Goal: Task Accomplishment & Management: Use online tool/utility

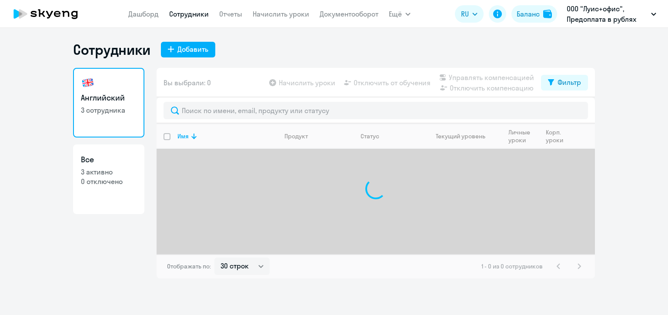
select select "30"
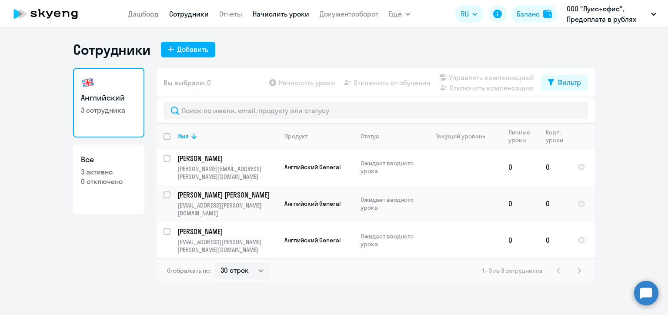
click at [282, 16] on link "Начислить уроки" at bounding box center [281, 14] width 57 height 9
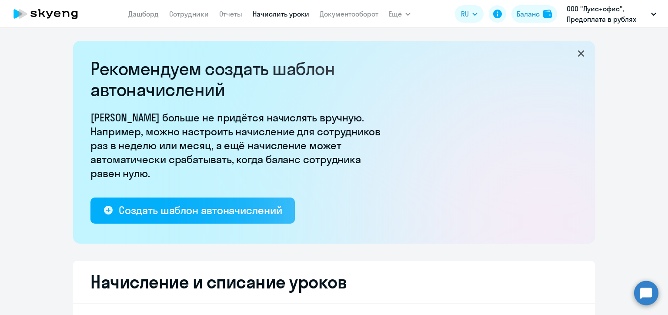
select select "10"
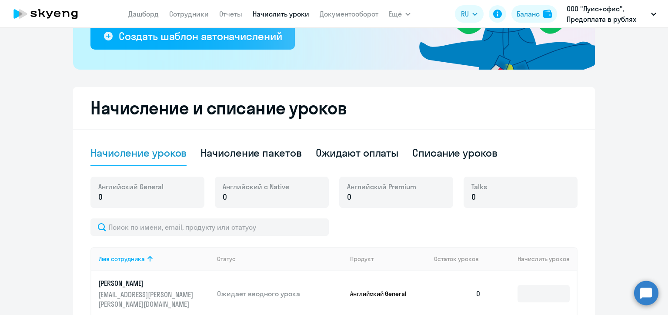
scroll to position [261, 0]
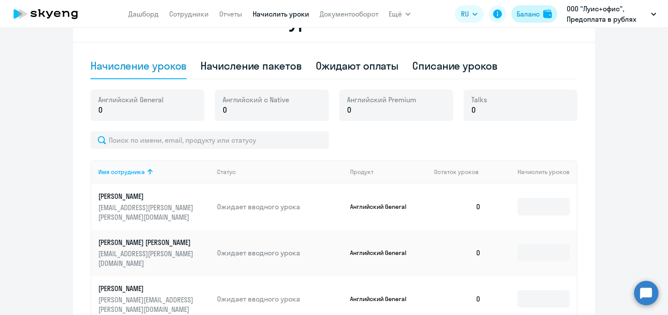
click at [526, 15] on div "Баланс" at bounding box center [528, 14] width 23 height 10
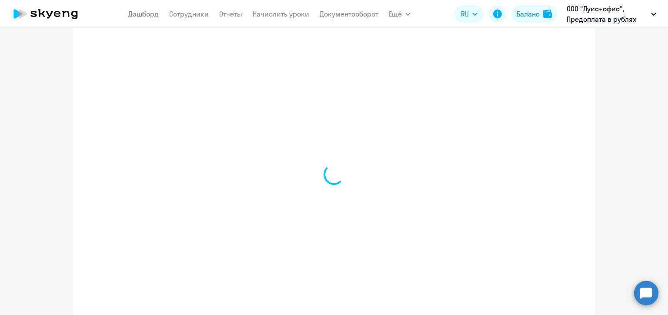
select select "english_adult_not_native_speaker"
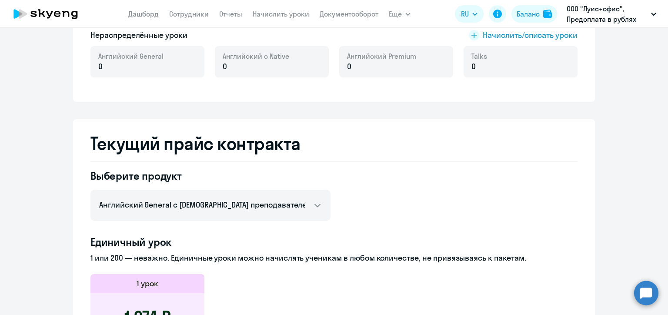
scroll to position [112, 0]
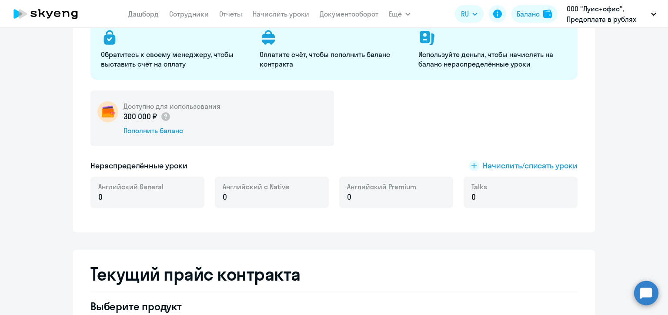
click at [285, 9] on app-menu-item-link "Начислить уроки" at bounding box center [281, 14] width 57 height 11
click at [284, 12] on link "Начислить уроки" at bounding box center [281, 14] width 57 height 9
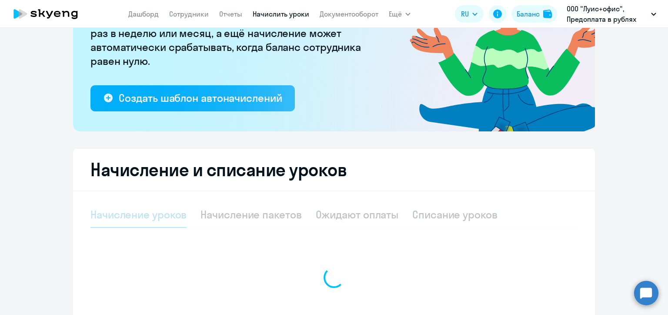
select select "10"
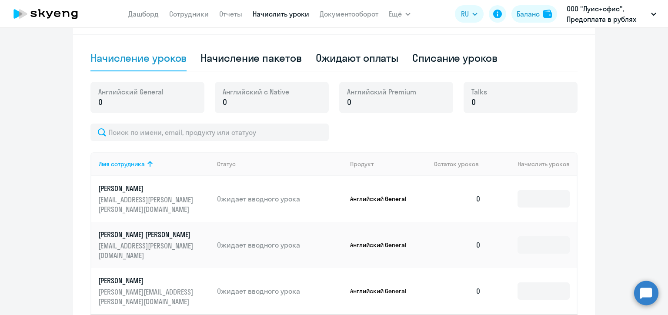
scroll to position [312, 0]
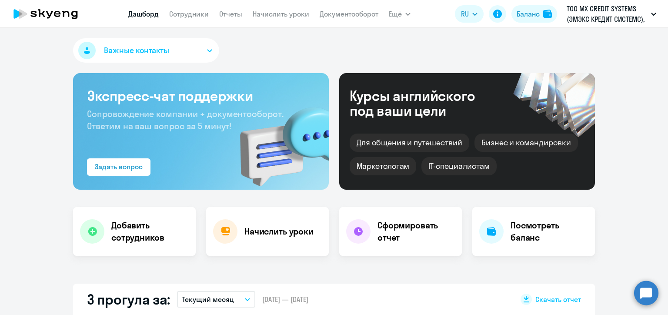
select select "30"
click at [285, 14] on link "Начислить уроки" at bounding box center [281, 14] width 57 height 9
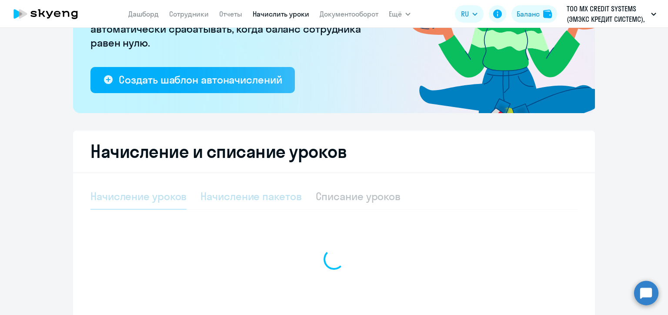
select select "10"
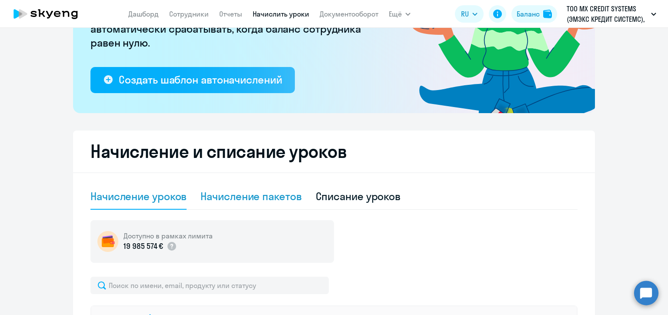
scroll to position [218, 0]
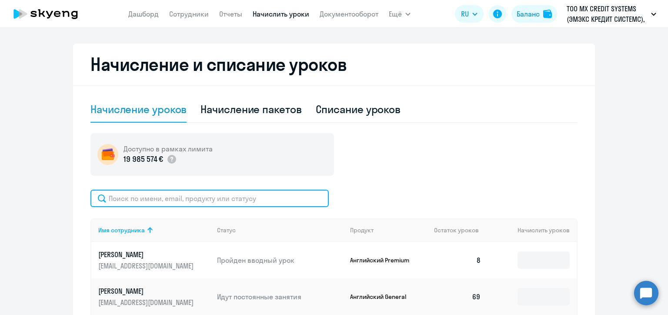
click at [218, 201] on input "text" at bounding box center [210, 198] width 238 height 17
paste input "[PERSON_NAME]"
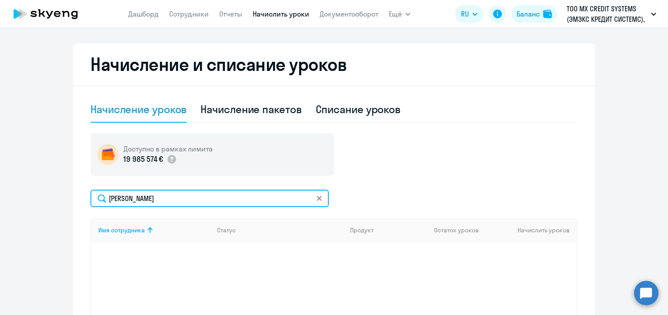
type input "[PERSON_NAME]"
click at [237, 195] on input "[PERSON_NAME]" at bounding box center [210, 198] width 238 height 17
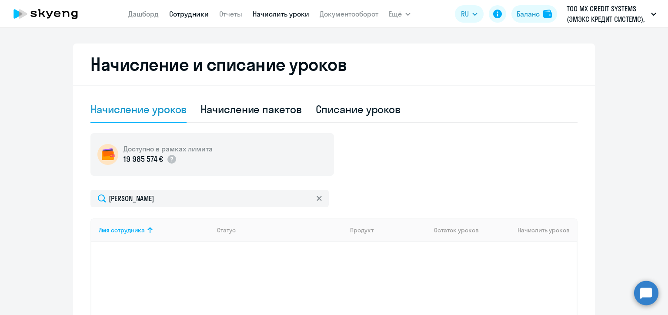
click at [183, 14] on link "Сотрудники" at bounding box center [189, 14] width 40 height 9
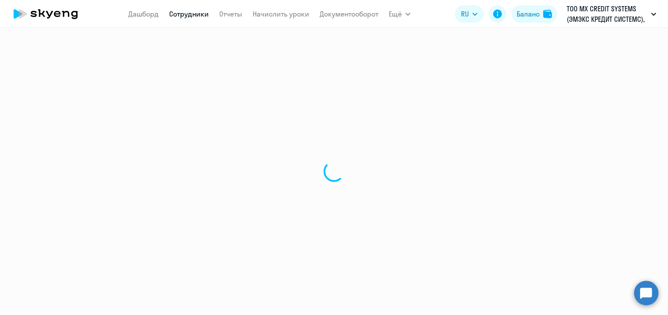
select select "30"
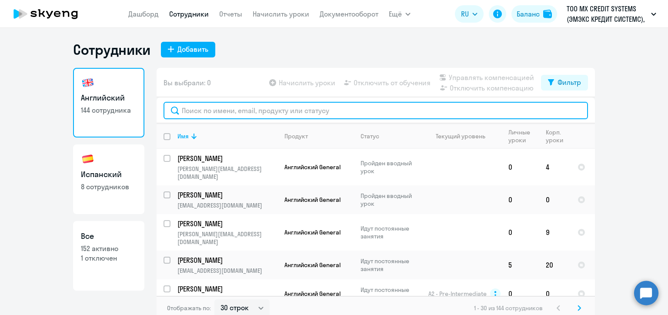
click at [219, 111] on input "text" at bounding box center [376, 110] width 425 height 17
paste input "[PERSON_NAME]"
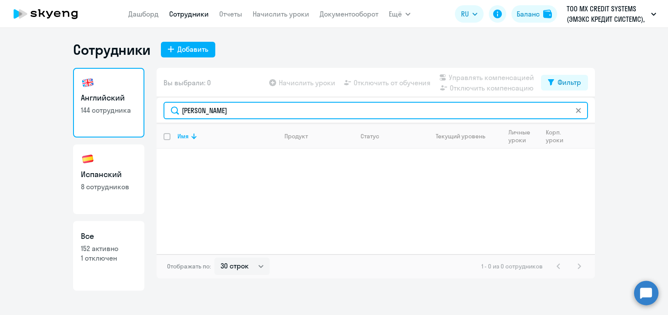
type input "[PERSON_NAME]"
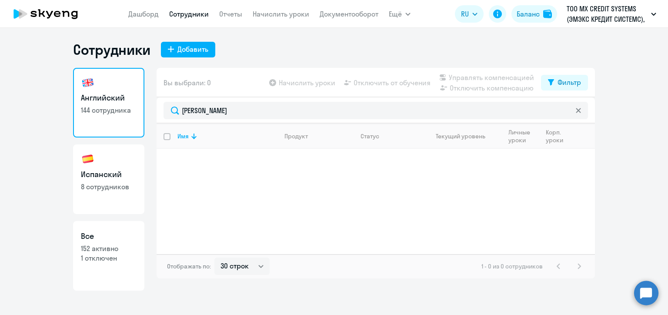
click at [129, 180] on link "Испанский 8 сотрудников" at bounding box center [108, 179] width 71 height 70
select select "30"
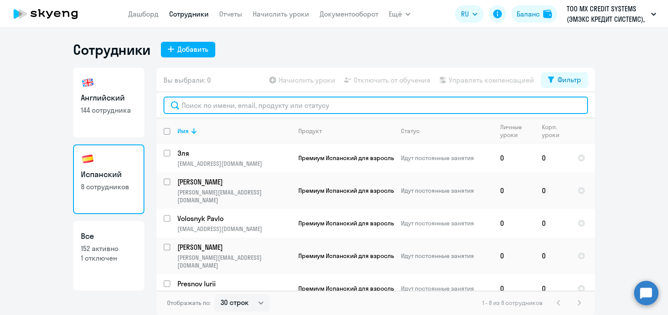
click at [235, 109] on input "text" at bounding box center [376, 105] width 425 height 17
paste input "[PERSON_NAME]"
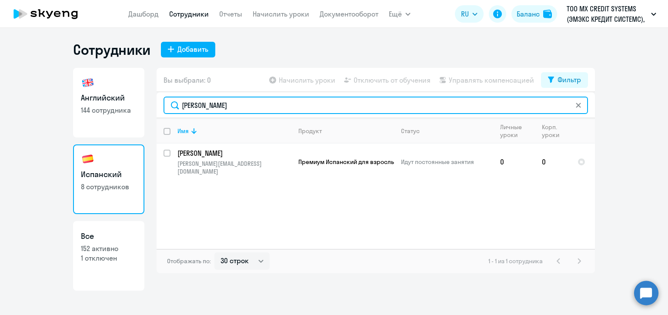
type input "[PERSON_NAME]"
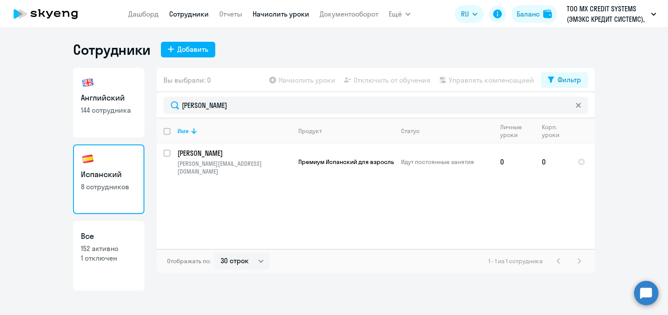
click at [289, 16] on link "Начислить уроки" at bounding box center [281, 14] width 57 height 9
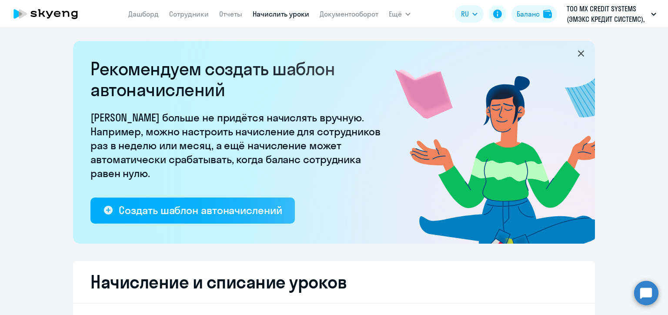
scroll to position [174, 0]
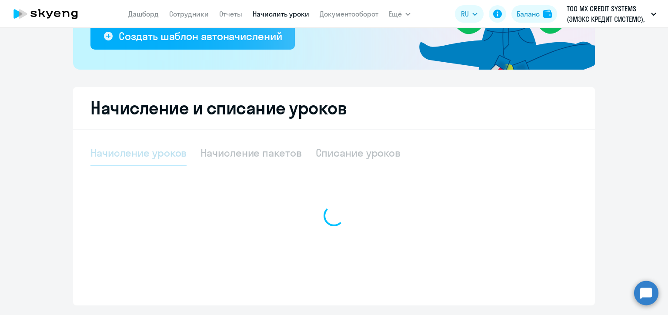
select select "10"
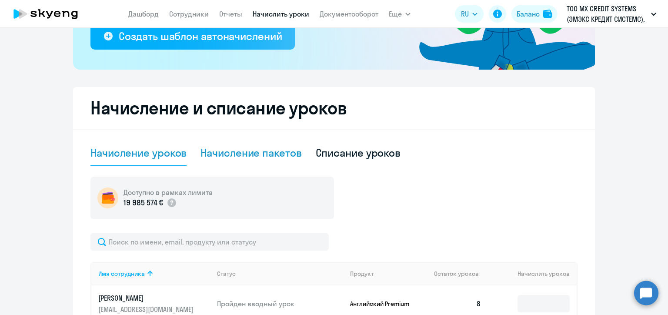
click at [260, 152] on div "Начисление пакетов" at bounding box center [251, 153] width 101 height 14
select select "10"
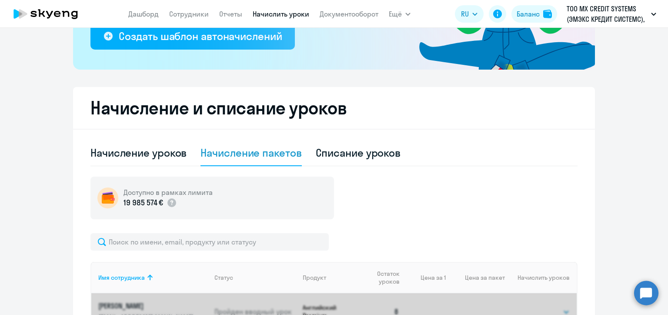
scroll to position [261, 0]
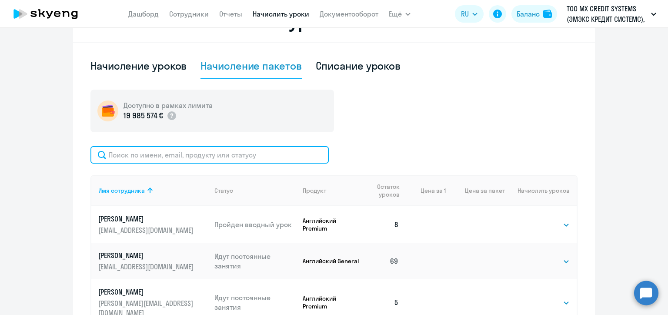
click at [238, 155] on input "text" at bounding box center [210, 154] width 238 height 17
paste input "[URL][DOMAIN_NAME]"
drag, startPoint x: 207, startPoint y: 155, endPoint x: 107, endPoint y: 154, distance: 99.7
click at [107, 154] on input "[URL][DOMAIN_NAME]" at bounding box center [210, 154] width 238 height 17
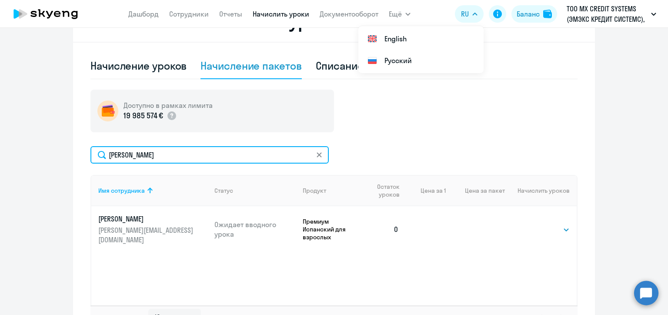
click at [122, 152] on input "[PERSON_NAME]" at bounding box center [210, 154] width 238 height 17
paste input "Budnik"
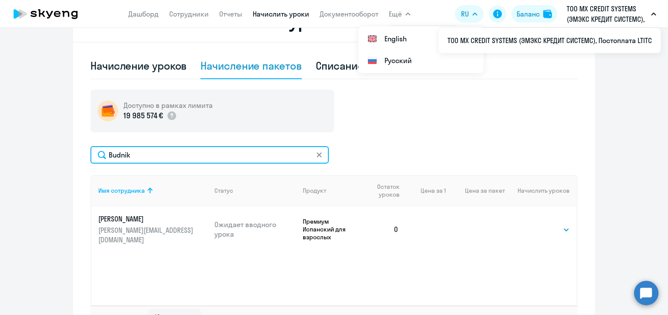
type input "Budnik"
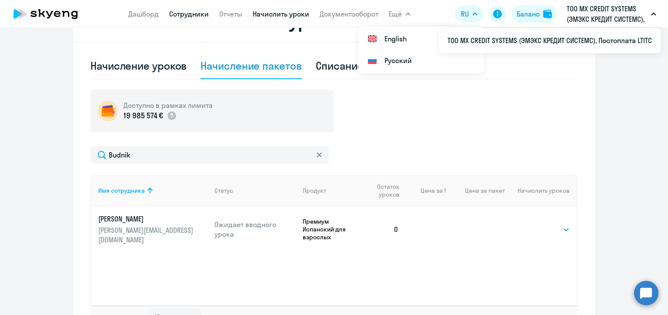
click at [188, 13] on link "Сотрудники" at bounding box center [189, 14] width 40 height 9
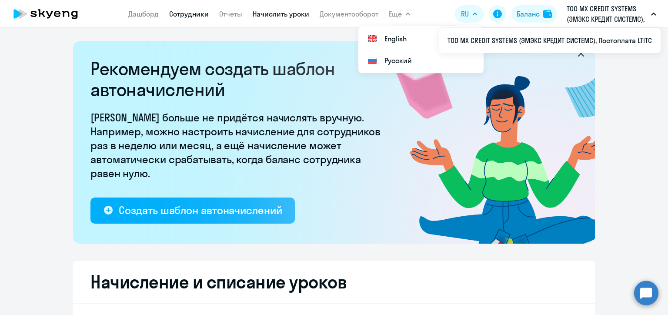
select select "30"
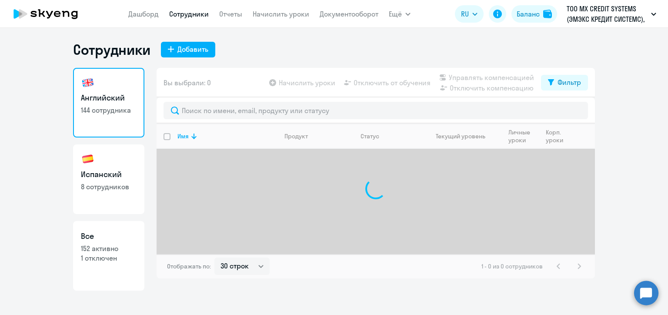
click at [106, 169] on h3 "Испанский" at bounding box center [109, 174] width 56 height 11
select select "30"
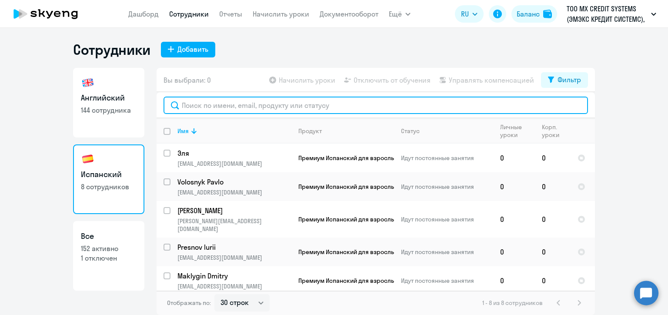
click at [288, 106] on input "text" at bounding box center [376, 105] width 425 height 17
paste input "Budnik"
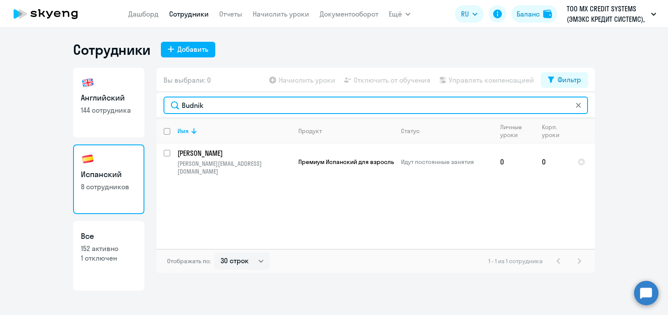
click at [203, 104] on input "Budnik" at bounding box center [376, 105] width 425 height 17
paste input "Vasileva"
type input "Vasileva"
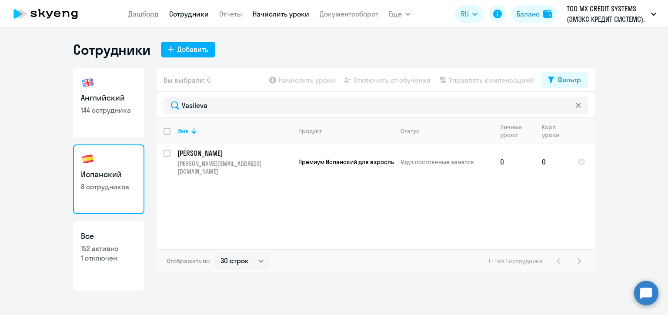
click at [289, 14] on link "Начислить уроки" at bounding box center [281, 14] width 57 height 9
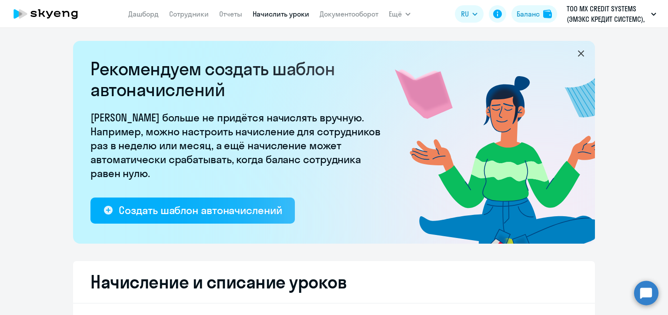
select select "10"
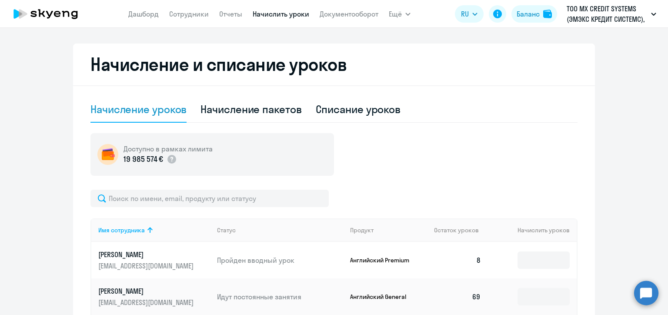
scroll to position [305, 0]
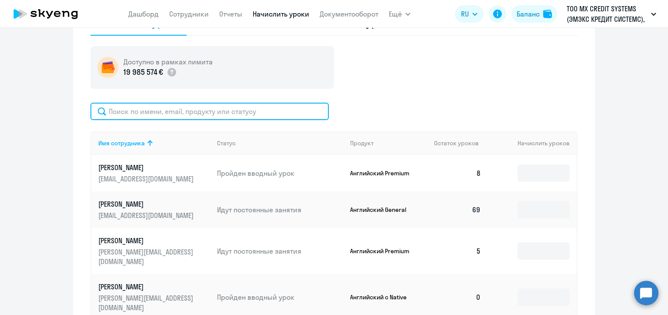
click at [200, 110] on input "text" at bounding box center [210, 111] width 238 height 17
paste input "Vasileva"
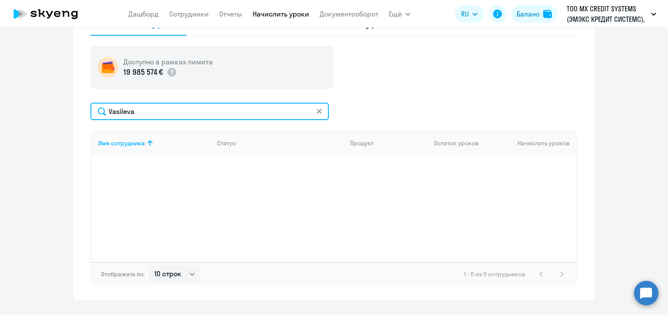
scroll to position [218, 0]
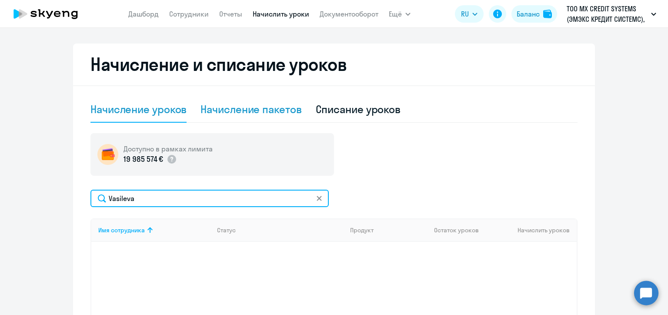
type input "Vasileva"
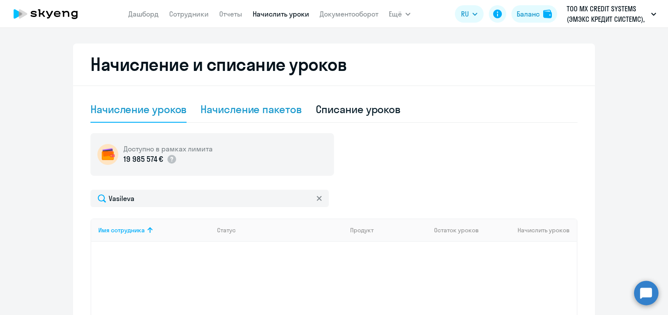
click at [234, 112] on div "Начисление пакетов" at bounding box center [251, 109] width 101 height 14
select select "10"
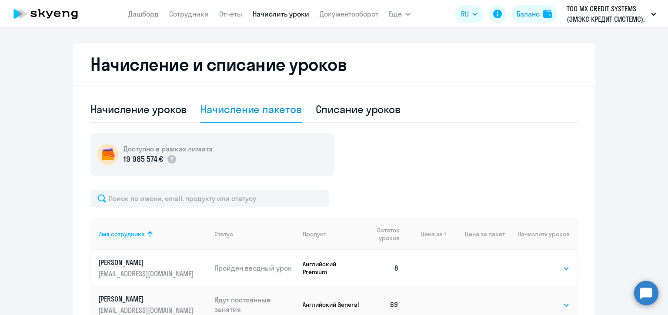
scroll to position [305, 0]
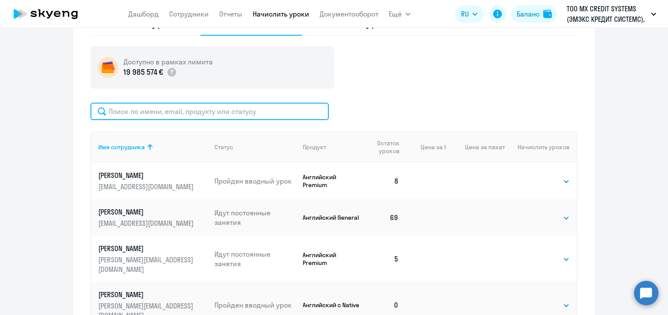
click at [173, 111] on input "text" at bounding box center [210, 111] width 238 height 17
paste input "Vasileva"
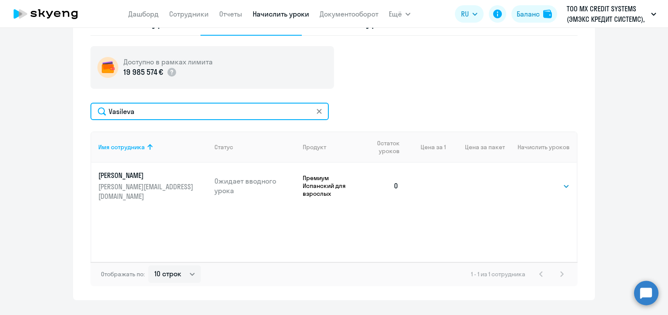
type input "Vasileva"
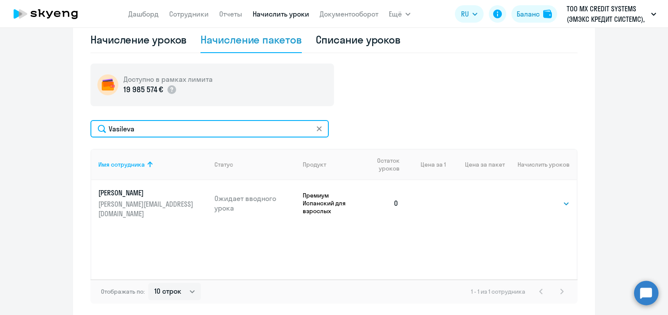
scroll to position [283, 0]
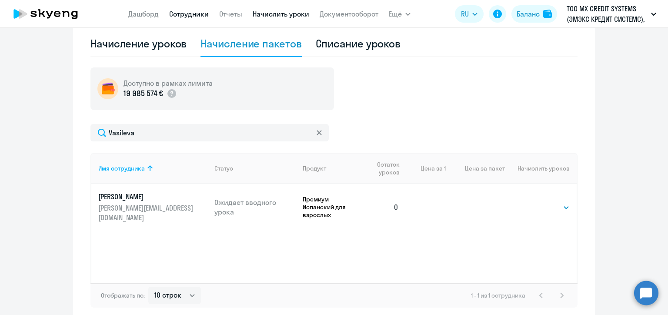
click at [195, 16] on link "Сотрудники" at bounding box center [189, 14] width 40 height 9
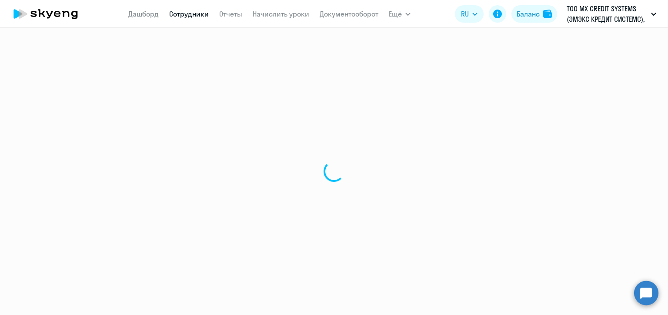
select select "30"
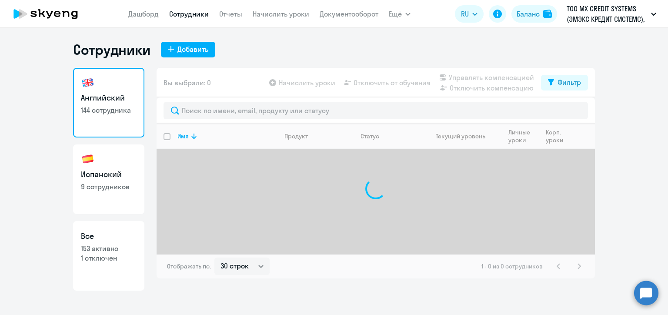
click at [108, 182] on p "9 сотрудников" at bounding box center [109, 187] width 56 height 10
select select "30"
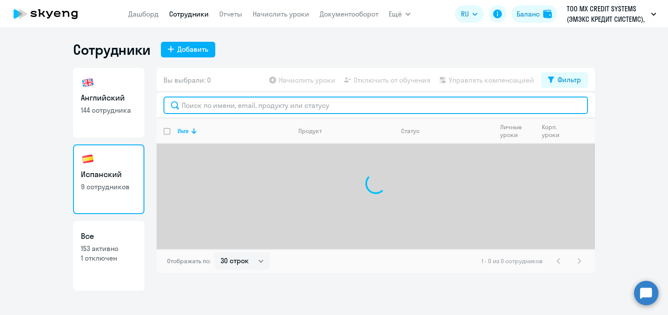
click at [206, 107] on input "text" at bounding box center [376, 105] width 425 height 17
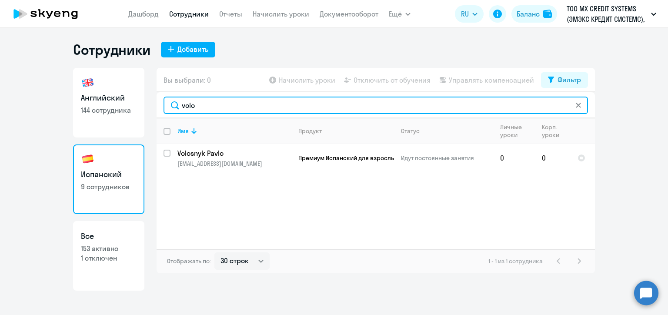
type input "volo"
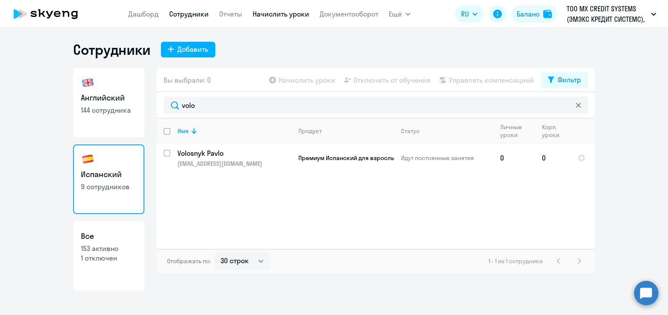
click at [285, 16] on link "Начислить уроки" at bounding box center [281, 14] width 57 height 9
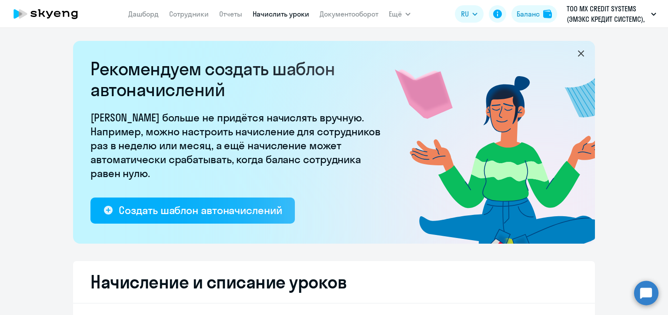
scroll to position [131, 0]
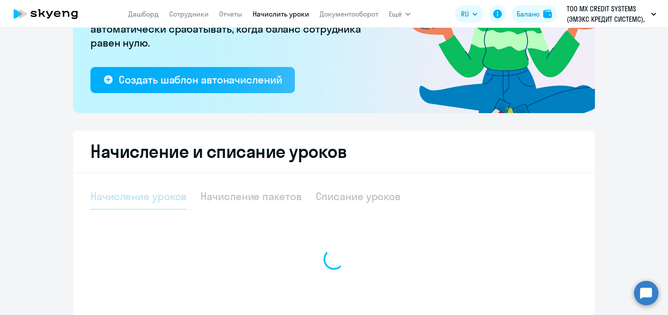
select select "10"
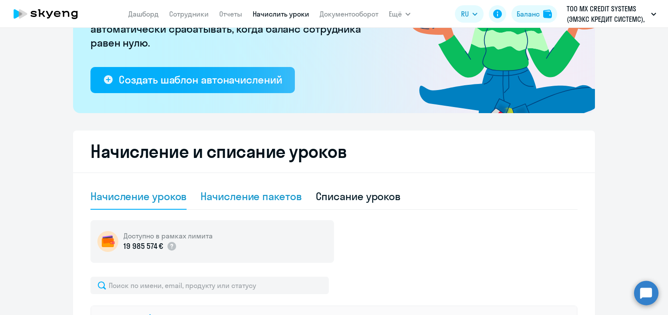
click at [265, 198] on div "Начисление пакетов" at bounding box center [251, 196] width 101 height 14
select select "10"
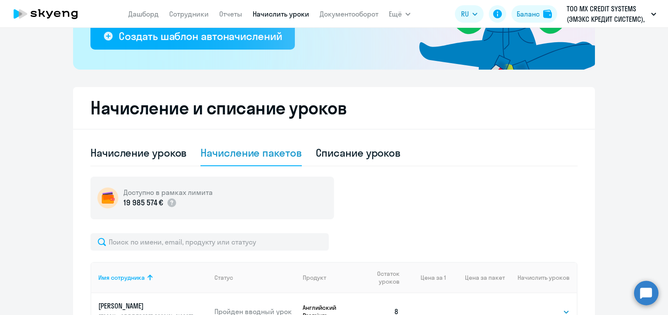
scroll to position [218, 0]
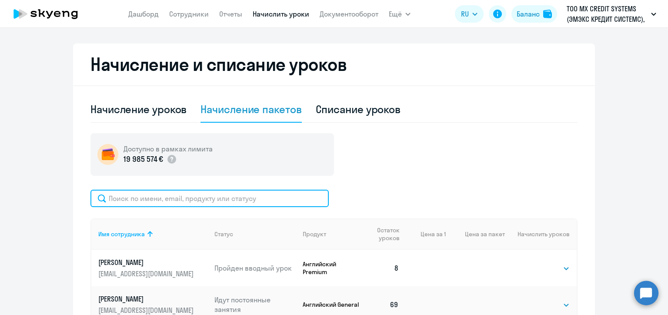
click at [272, 199] on input "text" at bounding box center [210, 198] width 238 height 17
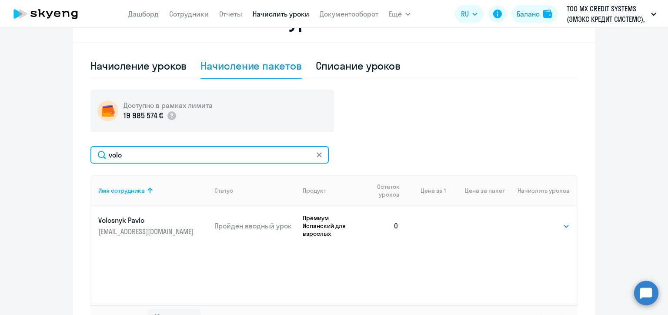
scroll to position [277, 0]
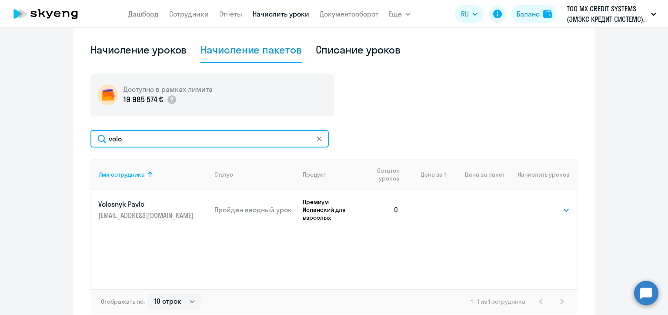
drag, startPoint x: 124, startPoint y: 138, endPoint x: 103, endPoint y: 138, distance: 20.5
click at [103, 138] on input "volo" at bounding box center [210, 138] width 238 height 17
type input "levin"
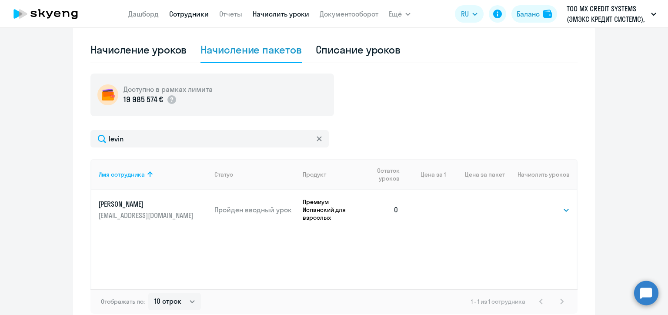
click at [184, 15] on link "Сотрудники" at bounding box center [189, 14] width 40 height 9
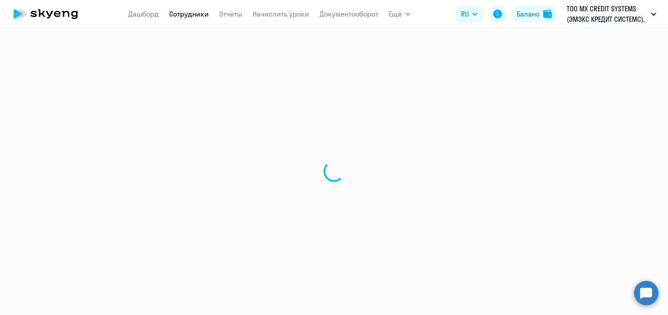
select select "30"
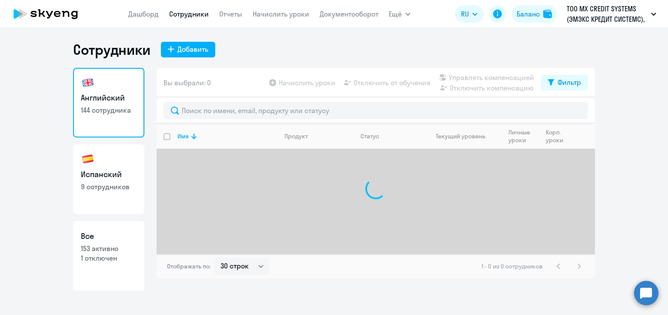
click at [115, 175] on h3 "Испанский" at bounding box center [109, 174] width 56 height 11
select select "30"
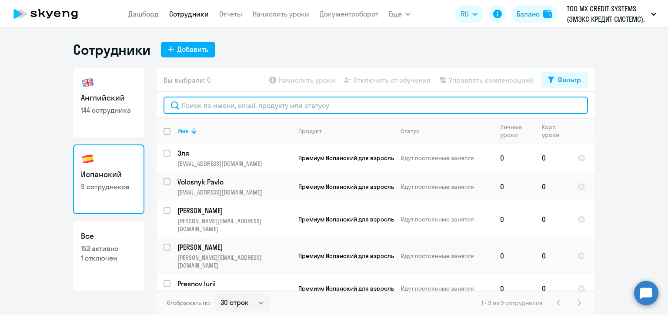
click at [249, 106] on input "text" at bounding box center [376, 105] width 425 height 17
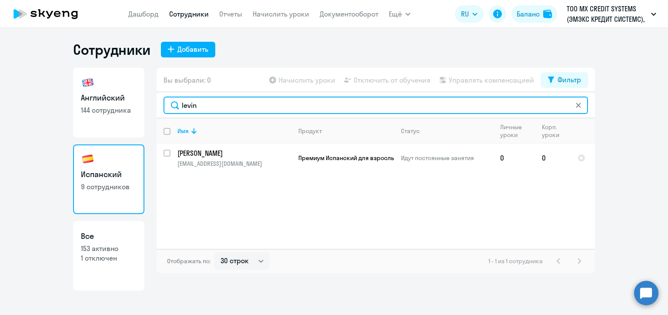
type input "levin"
